Goal: Transaction & Acquisition: Purchase product/service

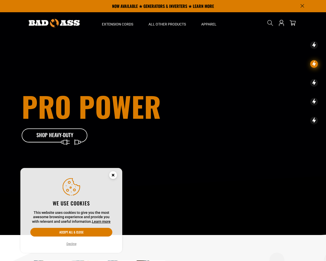
click at [69, 244] on button "Decline" at bounding box center [71, 243] width 13 height 5
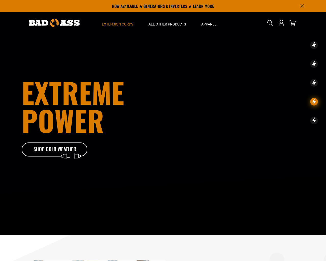
click at [123, 24] on span "Extension Cords" at bounding box center [117, 24] width 31 height 5
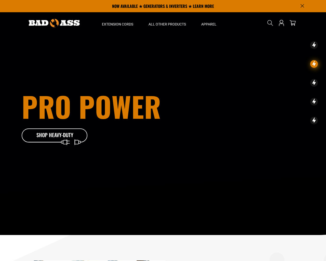
click at [59, 146] on div at bounding box center [55, 137] width 66 height 17
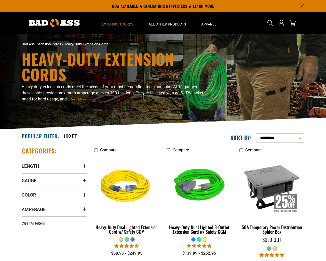
click at [83, 100] on span "Read More" at bounding box center [78, 99] width 17 height 4
